Goal: Transaction & Acquisition: Book appointment/travel/reservation

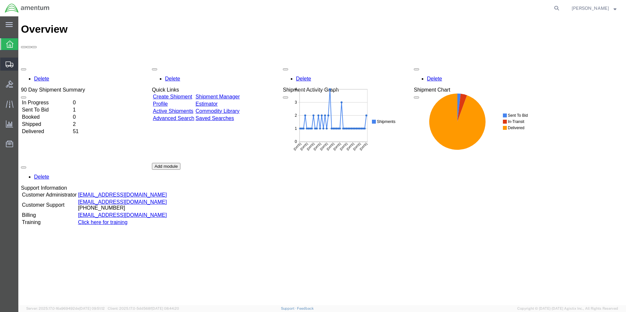
click at [0, 0] on span "Shipment Manager" at bounding box center [0, 0] width 0 height 0
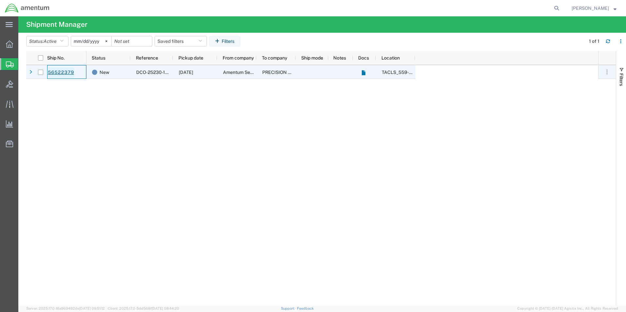
click at [64, 72] on link "56522379" at bounding box center [60, 72] width 27 height 10
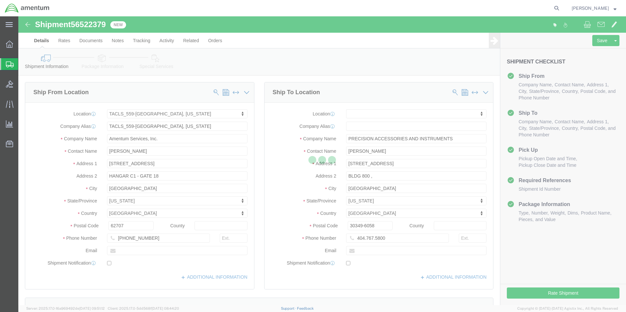
select select "42697"
select select
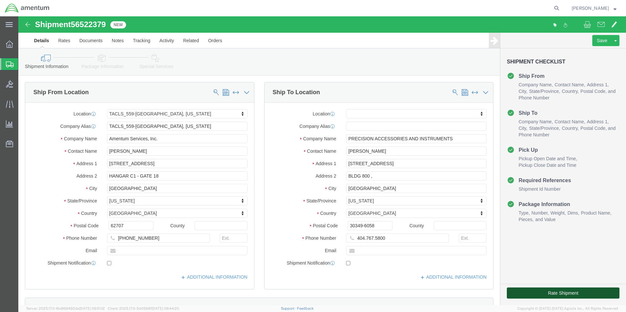
click button "Rate Shipment"
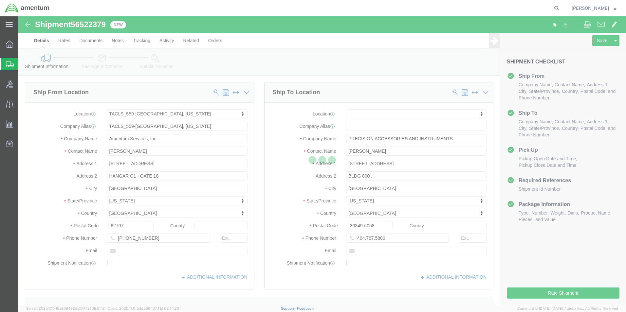
select select "42697"
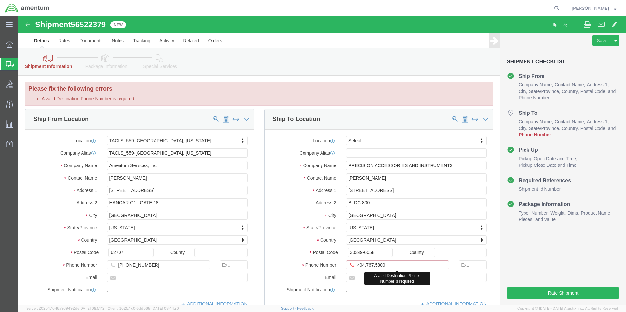
drag, startPoint x: 355, startPoint y: 249, endPoint x: 359, endPoint y: 250, distance: 4.9
click input "404.767.5800"
type input "[PHONE_NUMBER]"
click div "Location Select Select My Profile Location [PHONE_NUMBER] [PHONE_NUMBER] [PHONE…"
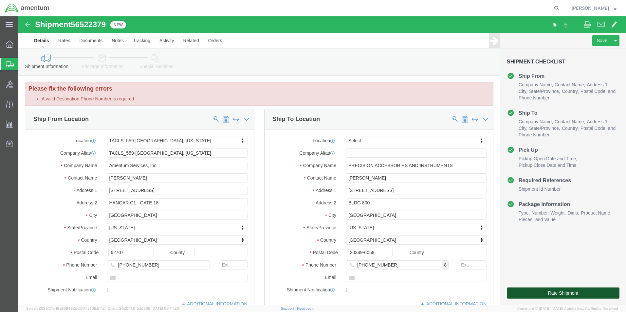
click button "Rate Shipment"
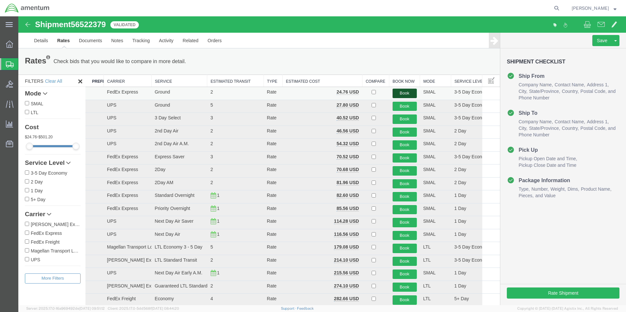
click at [405, 92] on button "Book" at bounding box center [404, 93] width 24 height 9
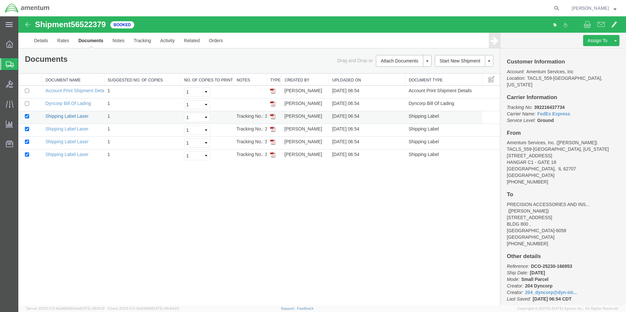
click at [70, 118] on link "Shipping Label Laser" at bounding box center [66, 116] width 43 height 5
drag, startPoint x: 63, startPoint y: 129, endPoint x: 76, endPoint y: 128, distance: 13.1
click at [63, 129] on link "Shipping Label Laser" at bounding box center [66, 128] width 43 height 5
click at [64, 143] on link "Shipping Label Laser" at bounding box center [66, 141] width 43 height 5
click at [68, 155] on link "Shipping Label Laser" at bounding box center [66, 154] width 43 height 5
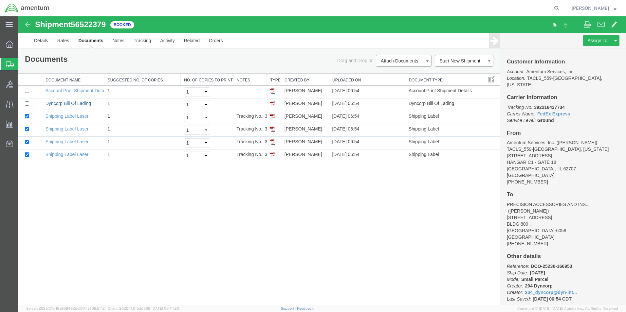
drag, startPoint x: 72, startPoint y: 101, endPoint x: 302, endPoint y: 204, distance: 252.0
click at [72, 101] on link "Dyncorp Bill Of Lading" at bounding box center [67, 103] width 45 height 5
